Goal: Communication & Community: Answer question/provide support

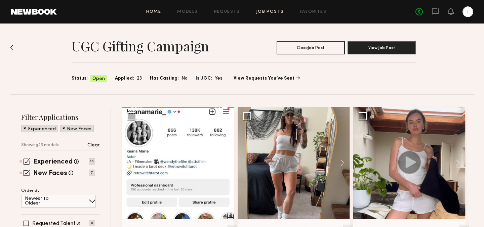
click at [150, 11] on link "Home" at bounding box center [153, 12] width 15 height 4
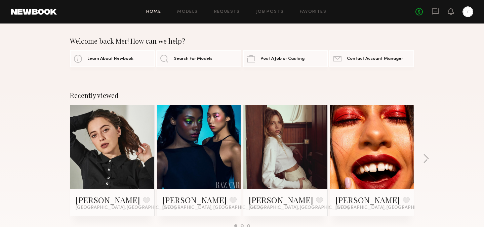
click at [439, 8] on div "No fees up to $5,000" at bounding box center [445, 11] width 58 height 11
click at [437, 11] on icon at bounding box center [435, 11] width 7 height 7
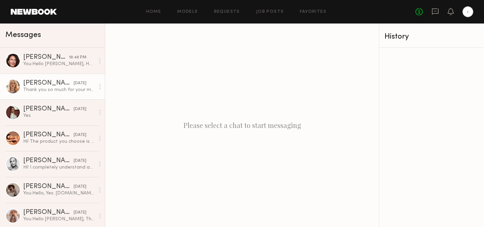
click at [71, 87] on div "Thank you so much for your message. yes whenever you have time send me the pict…" at bounding box center [59, 90] width 72 height 6
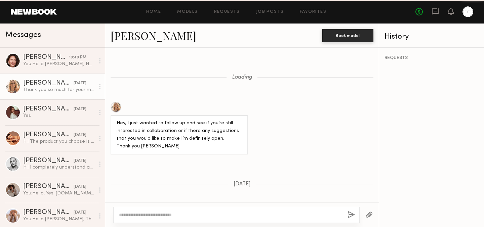
scroll to position [998, 0]
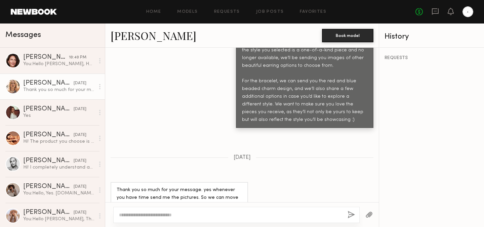
click at [172, 217] on textarea at bounding box center [230, 215] width 223 height 7
click at [165, 213] on textarea at bounding box center [230, 215] width 223 height 7
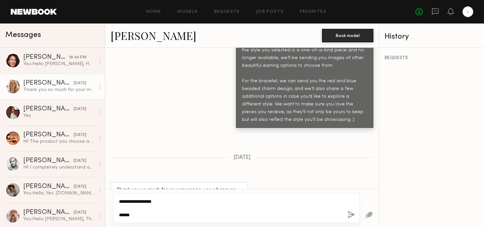
click at [154, 213] on textarea "**********" at bounding box center [230, 208] width 223 height 20
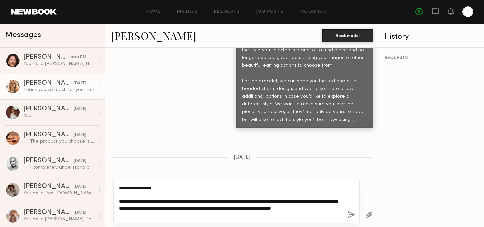
type textarea "**********"
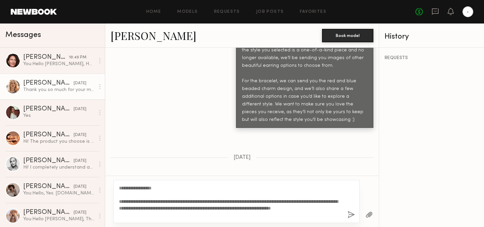
click at [369, 214] on button "button" at bounding box center [369, 215] width 7 height 8
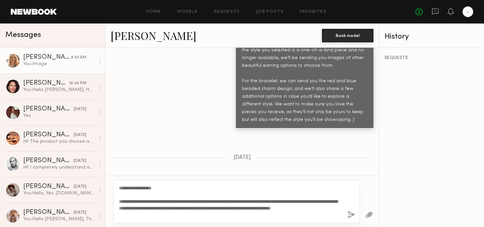
scroll to position [1276, 0]
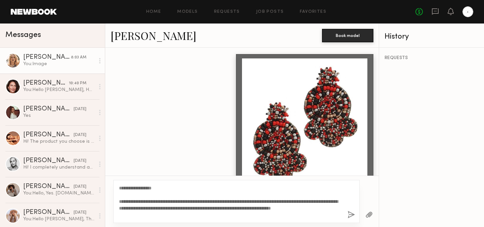
click at [350, 213] on button "button" at bounding box center [351, 215] width 7 height 8
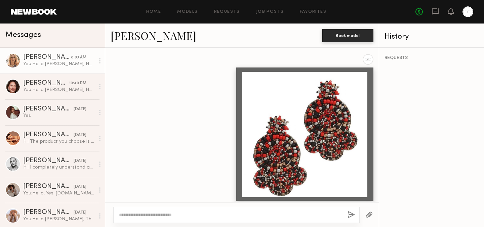
scroll to position [1321, 0]
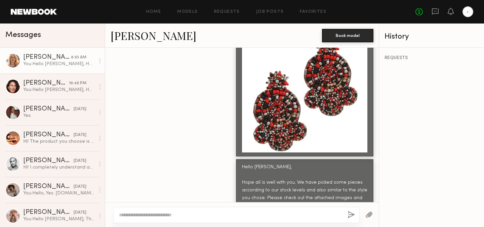
click at [365, 214] on div at bounding box center [369, 215] width 19 height 16
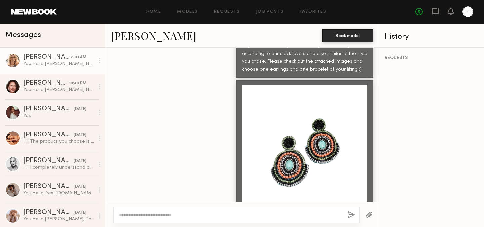
click at [368, 214] on button "button" at bounding box center [369, 215] width 7 height 8
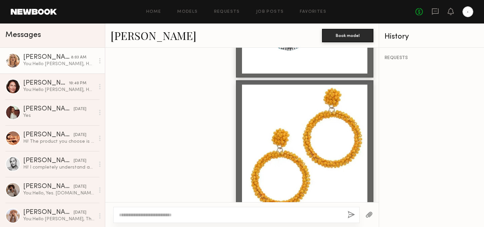
click at [369, 216] on button "button" at bounding box center [369, 215] width 7 height 8
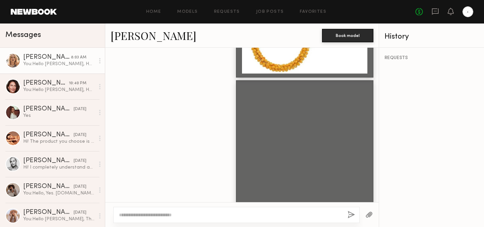
click at [368, 216] on button "button" at bounding box center [369, 215] width 7 height 8
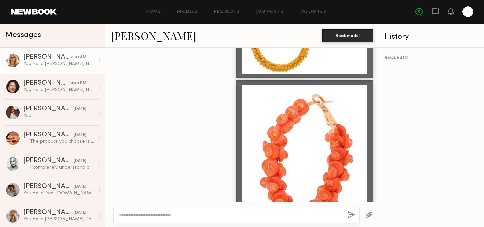
scroll to position [1867, 0]
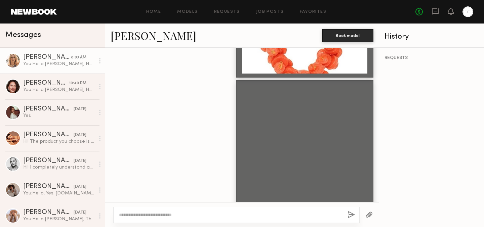
click at [366, 216] on button "button" at bounding box center [369, 215] width 7 height 8
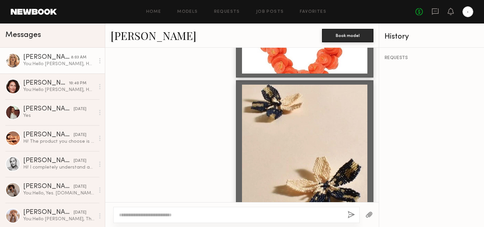
scroll to position [2003, 0]
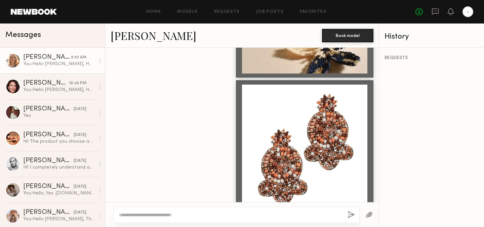
click at [369, 217] on button "button" at bounding box center [369, 215] width 7 height 8
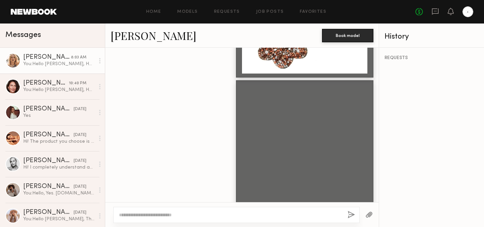
click at [371, 213] on button "button" at bounding box center [369, 215] width 7 height 8
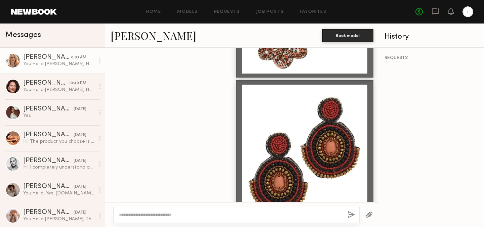
scroll to position [2276, 0]
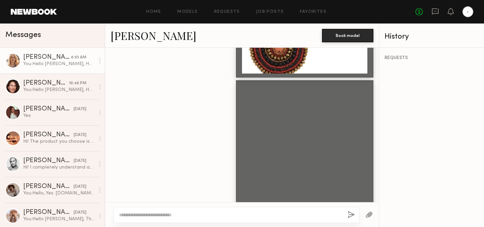
click at [366, 216] on button "button" at bounding box center [369, 215] width 7 height 8
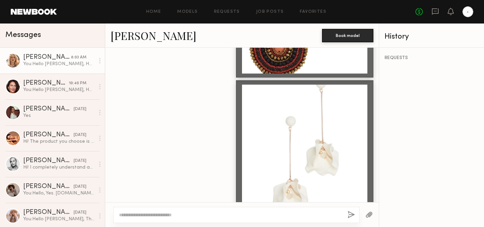
scroll to position [2413, 0]
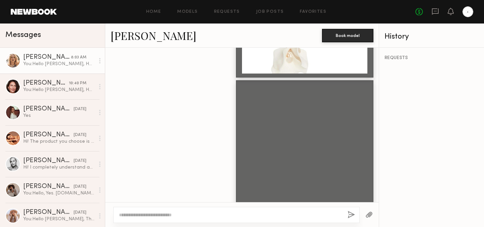
click at [368, 216] on button "button" at bounding box center [369, 215] width 7 height 8
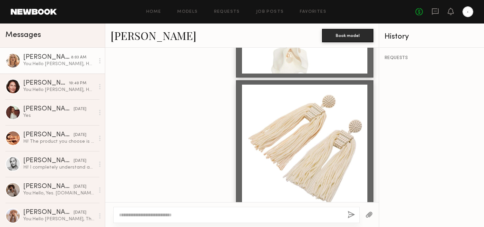
scroll to position [2549, 0]
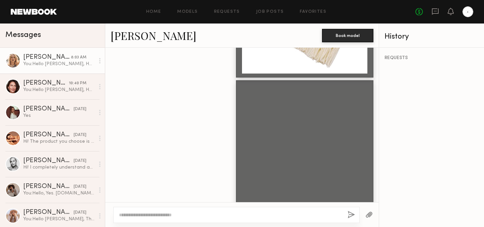
click at [368, 213] on button "button" at bounding box center [369, 215] width 7 height 8
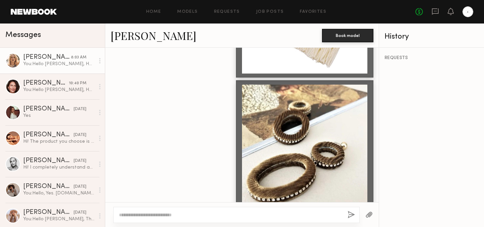
scroll to position [2686, 0]
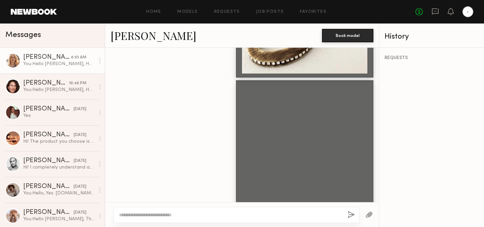
click at [369, 216] on button "button" at bounding box center [369, 215] width 7 height 8
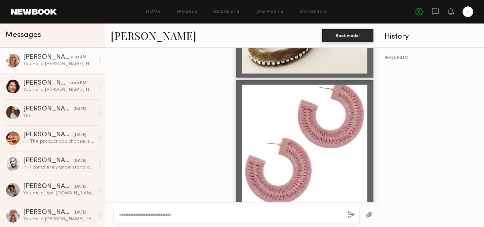
scroll to position [2823, 0]
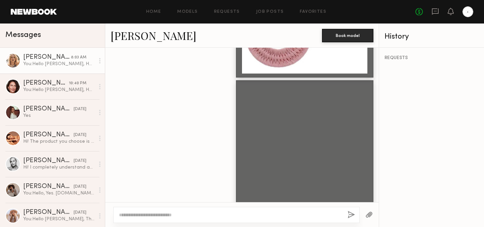
click at [367, 218] on button "button" at bounding box center [369, 215] width 7 height 8
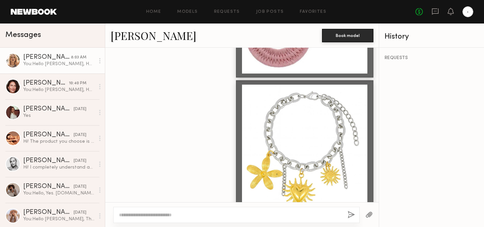
scroll to position [2959, 0]
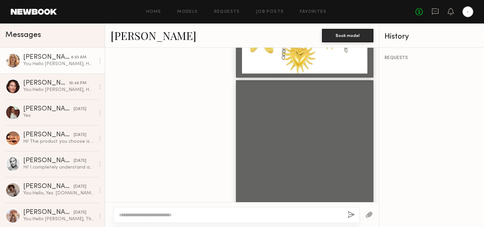
click at [368, 214] on button "button" at bounding box center [369, 215] width 7 height 8
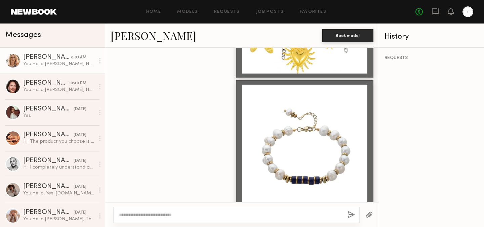
scroll to position [3096, 0]
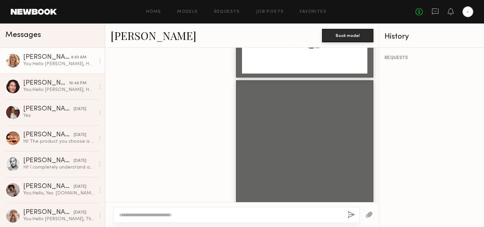
click at [369, 215] on button "button" at bounding box center [369, 215] width 7 height 8
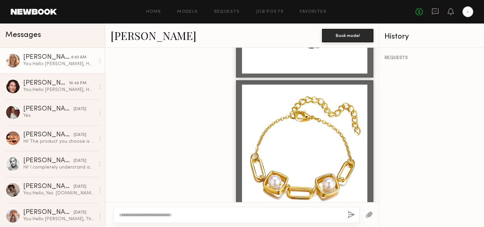
scroll to position [3232, 0]
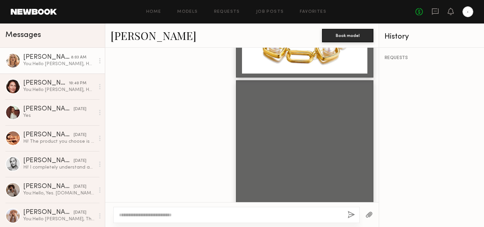
click at [365, 216] on div at bounding box center [369, 215] width 19 height 16
click at [372, 216] on button "button" at bounding box center [369, 215] width 7 height 8
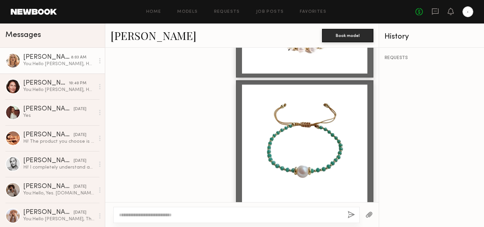
scroll to position [3505, 0]
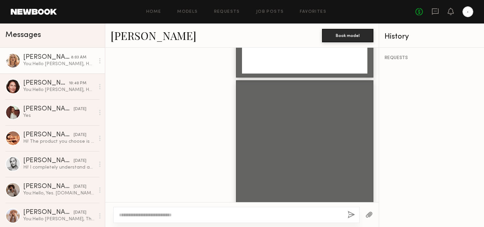
click at [366, 217] on button "button" at bounding box center [369, 215] width 7 height 8
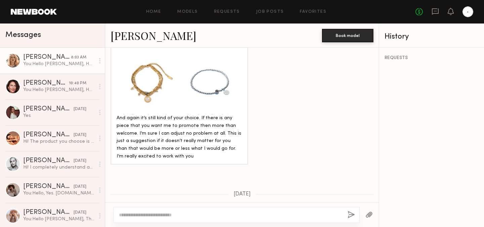
scroll to position [583, 0]
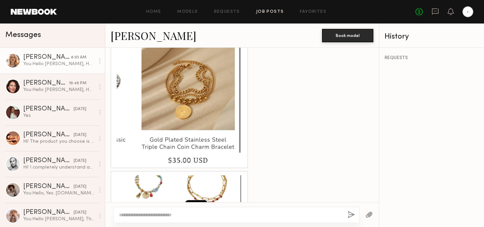
click at [268, 11] on link "Job Posts" at bounding box center [270, 12] width 28 height 4
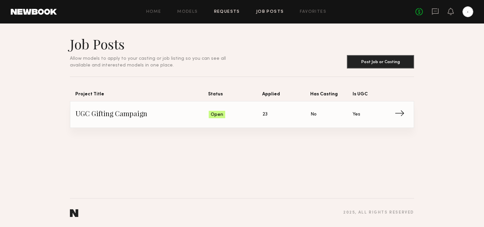
click at [226, 10] on link "Requests" at bounding box center [227, 12] width 26 height 4
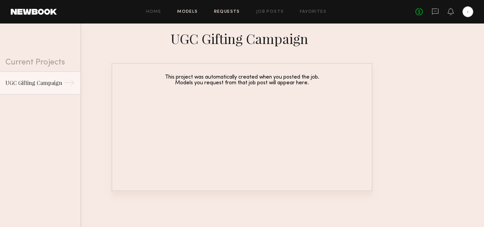
click at [189, 12] on link "Models" at bounding box center [187, 12] width 21 height 4
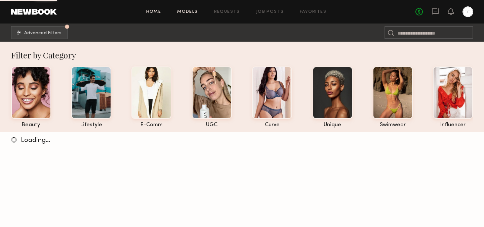
click at [155, 10] on link "Home" at bounding box center [153, 12] width 15 height 4
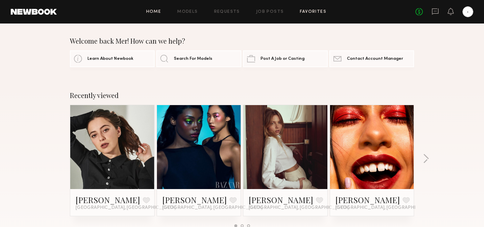
click at [309, 13] on link "Favorites" at bounding box center [313, 12] width 27 height 4
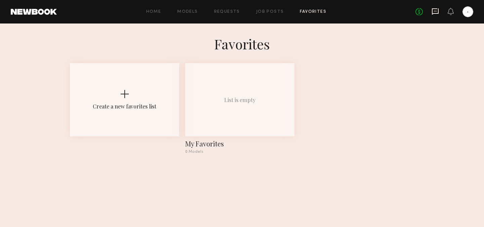
click at [433, 12] on icon at bounding box center [435, 11] width 7 height 7
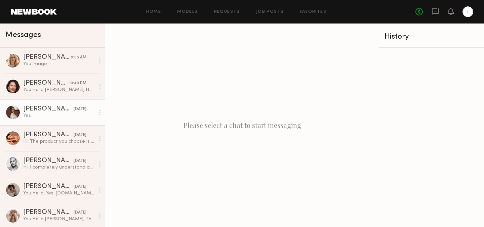
click at [62, 119] on link "[PERSON_NAME] [DATE] Yes" at bounding box center [52, 113] width 105 height 26
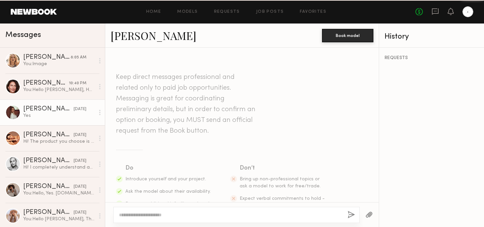
scroll to position [1279, 0]
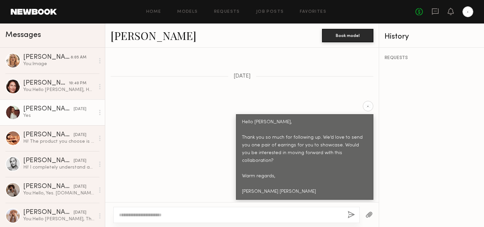
click at [128, 37] on link "[PERSON_NAME]" at bounding box center [154, 35] width 86 height 14
click at [435, 10] on icon at bounding box center [435, 11] width 7 height 7
